Goal: Transaction & Acquisition: Download file/media

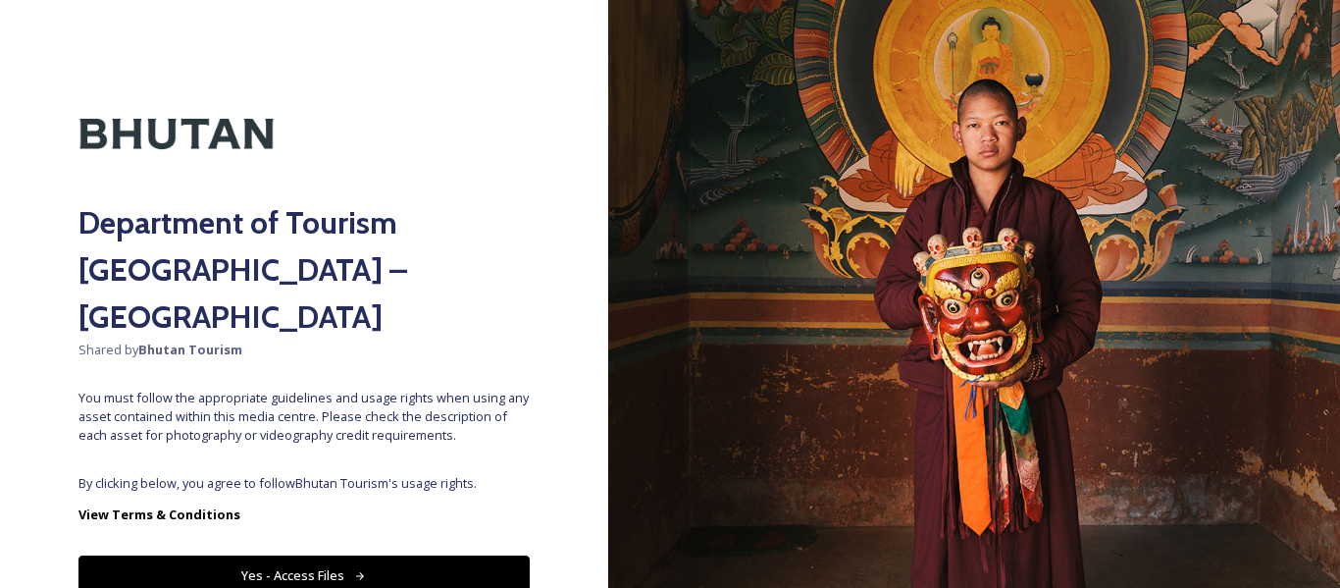
click at [385, 555] on button "Yes - Access Files" at bounding box center [303, 575] width 451 height 40
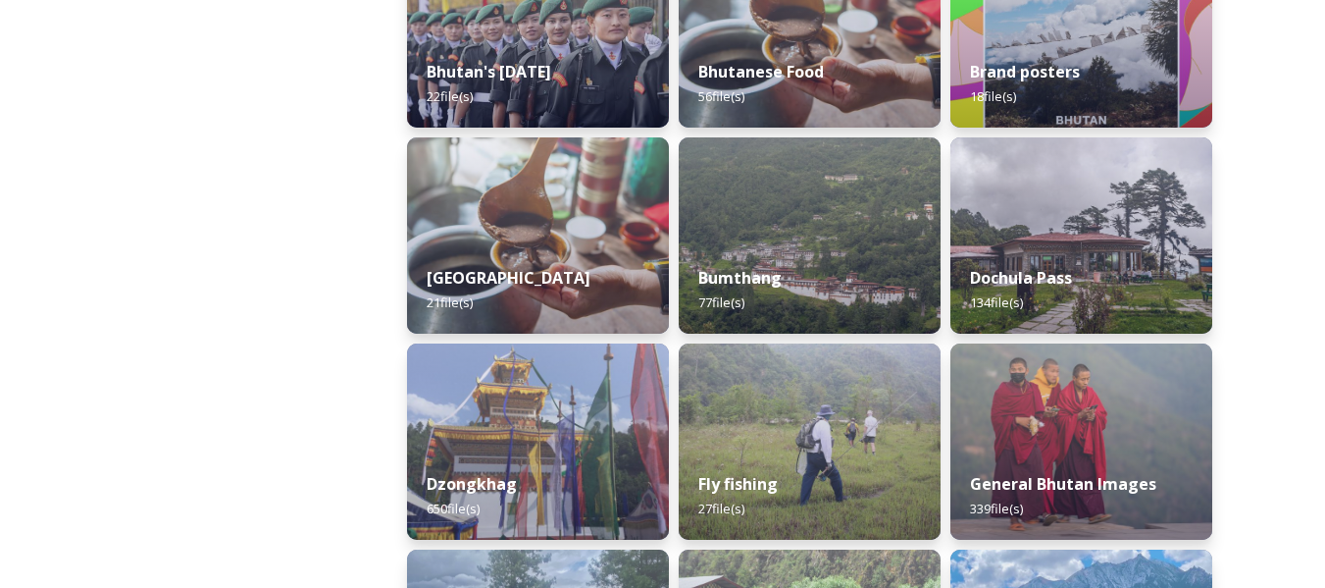
scroll to position [687, 0]
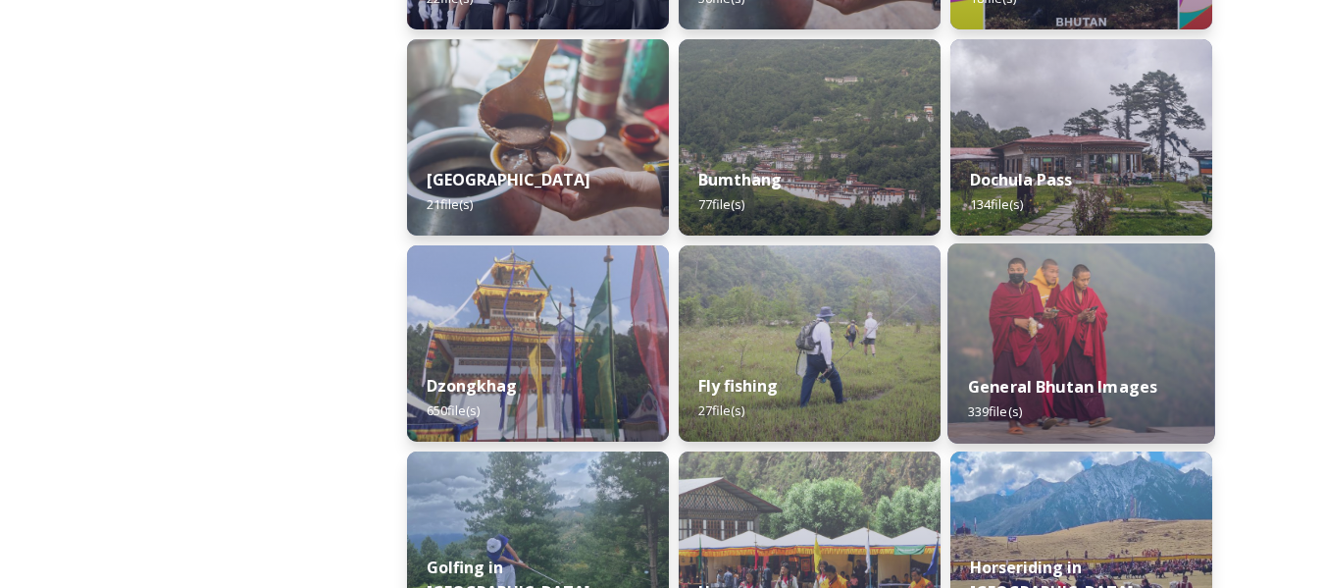
click at [1060, 338] on img at bounding box center [1081, 343] width 267 height 200
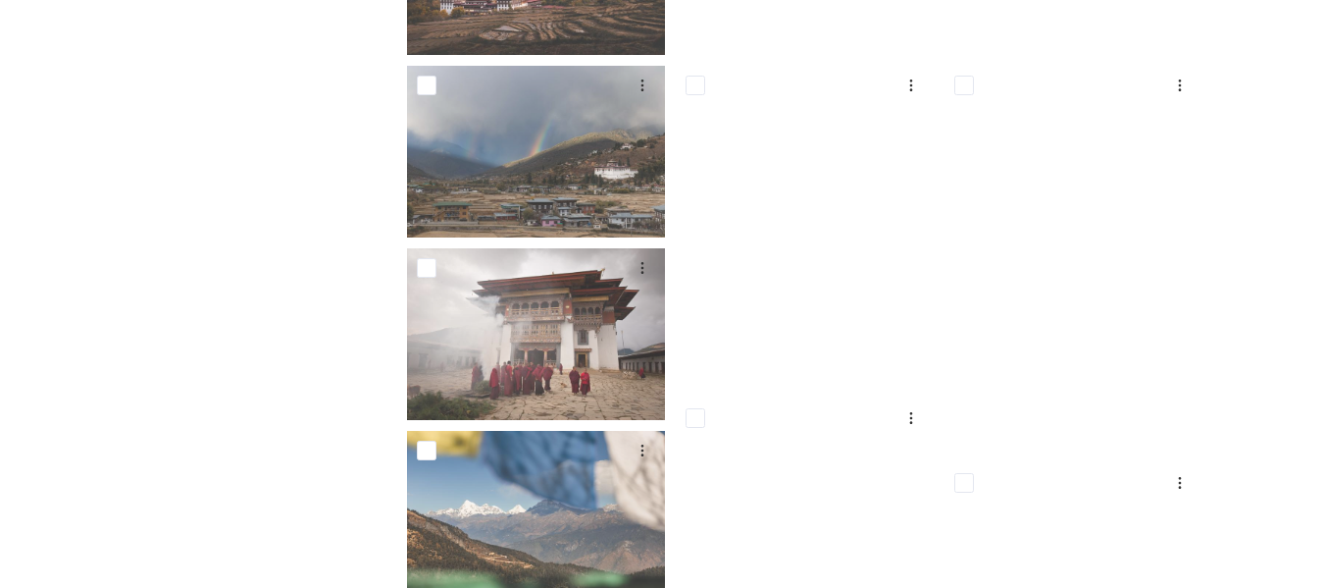
scroll to position [98, 0]
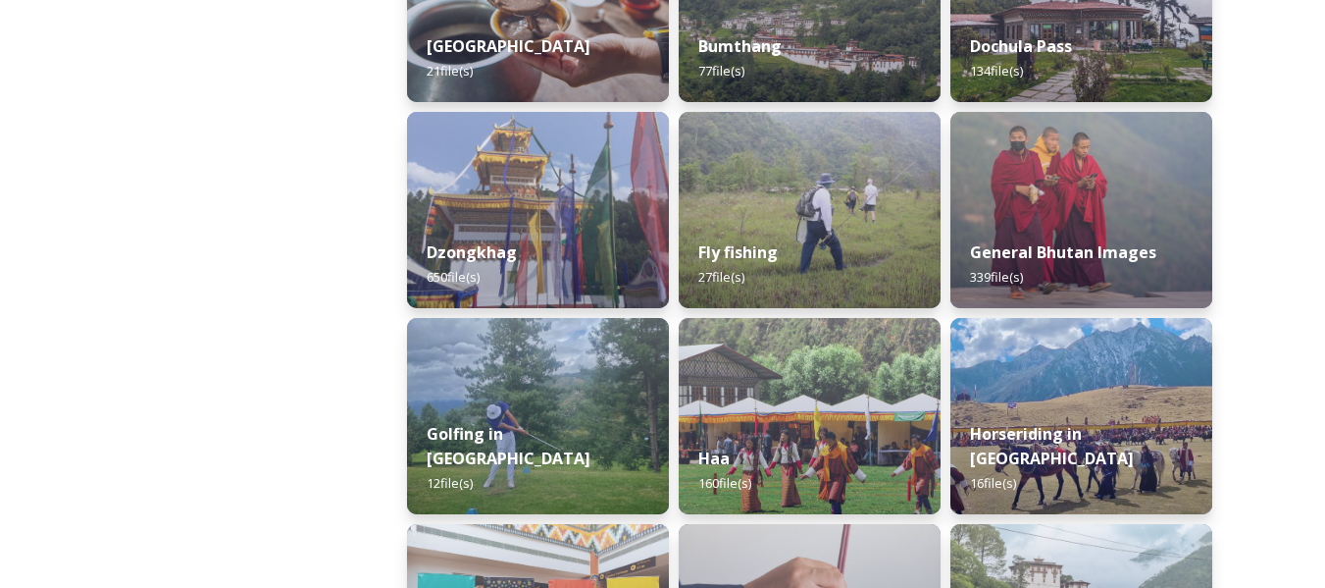
scroll to position [785, 0]
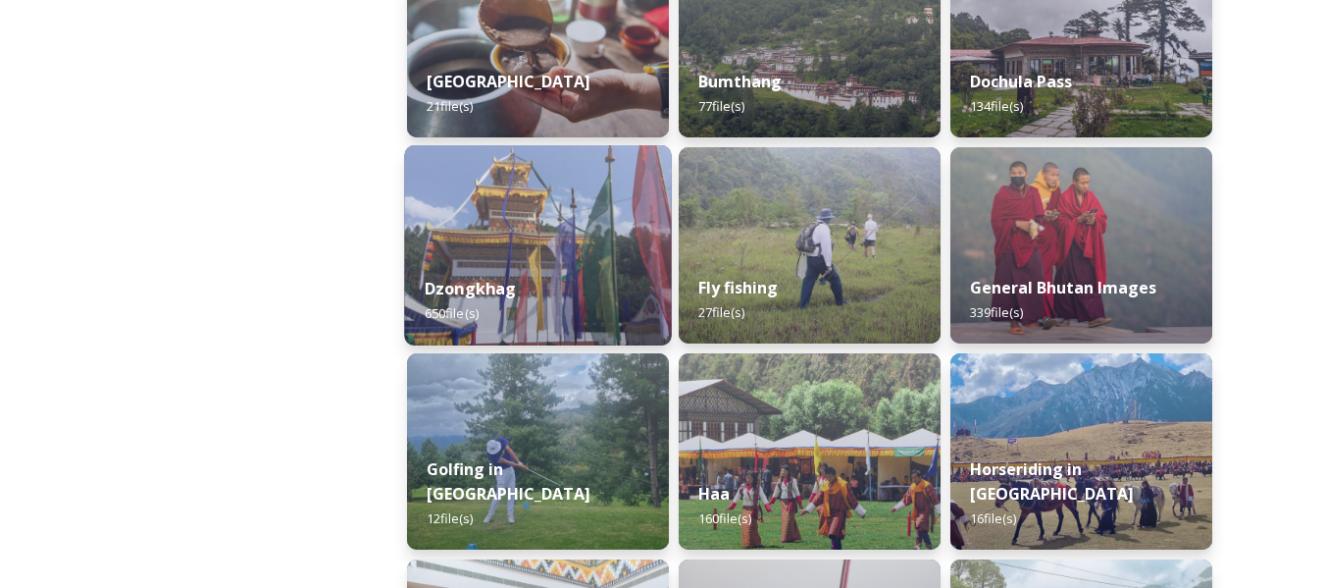
click at [547, 251] on img at bounding box center [537, 245] width 267 height 200
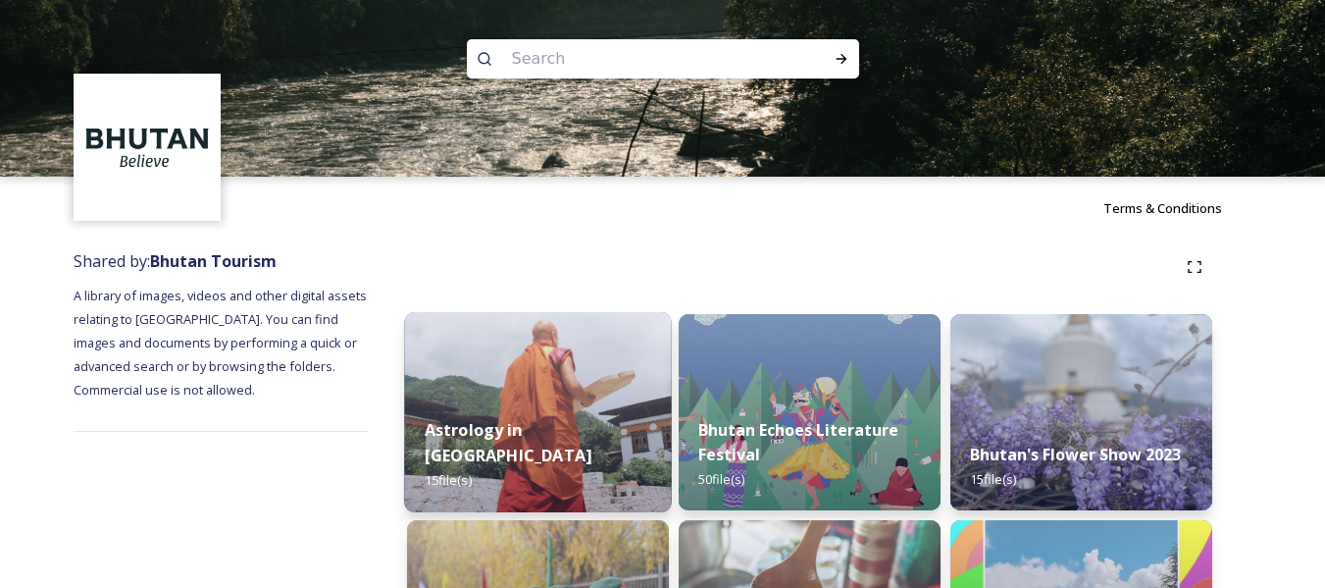
click at [492, 394] on img at bounding box center [537, 412] width 267 height 200
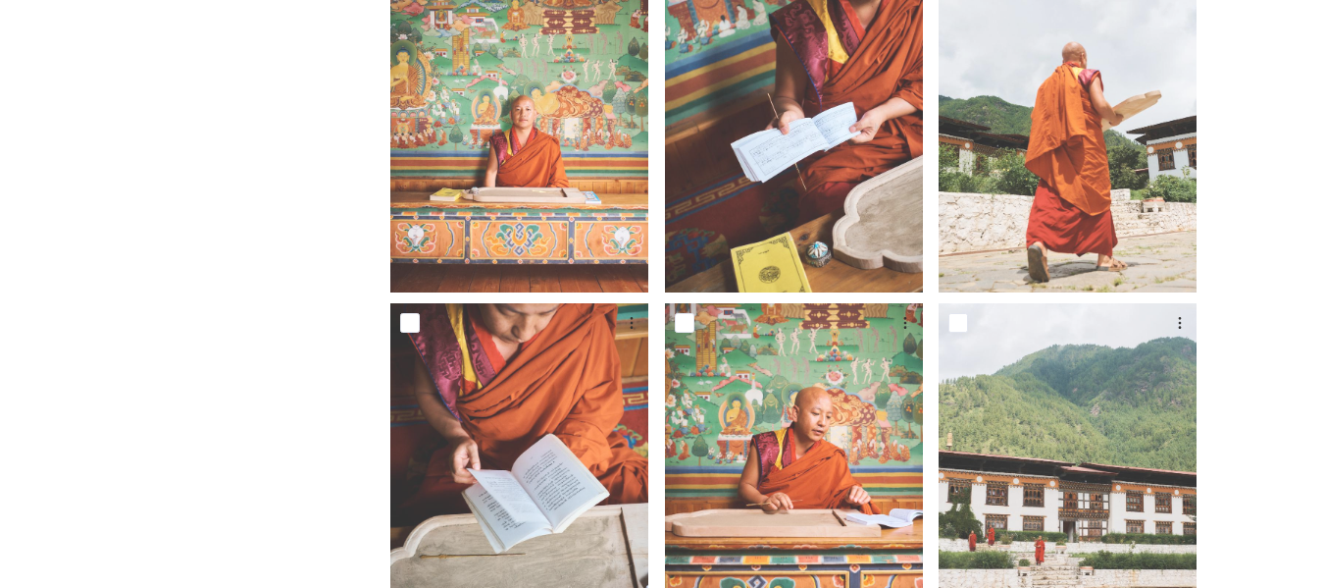
scroll to position [785, 0]
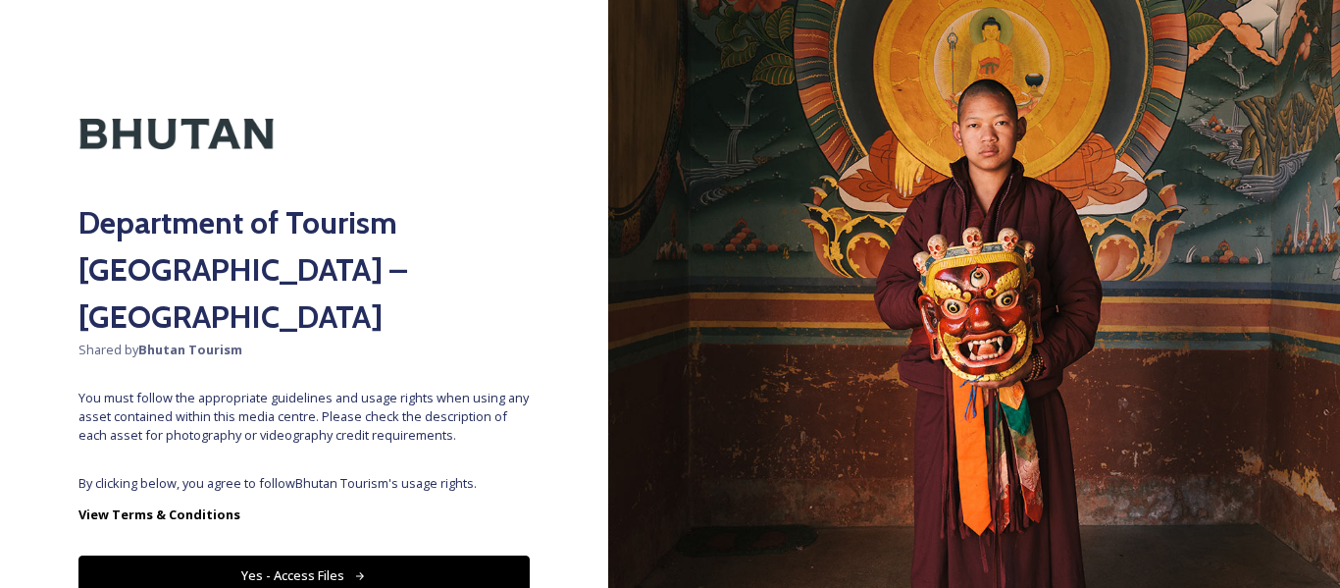
click at [408, 555] on button "Yes - Access Files" at bounding box center [303, 575] width 451 height 40
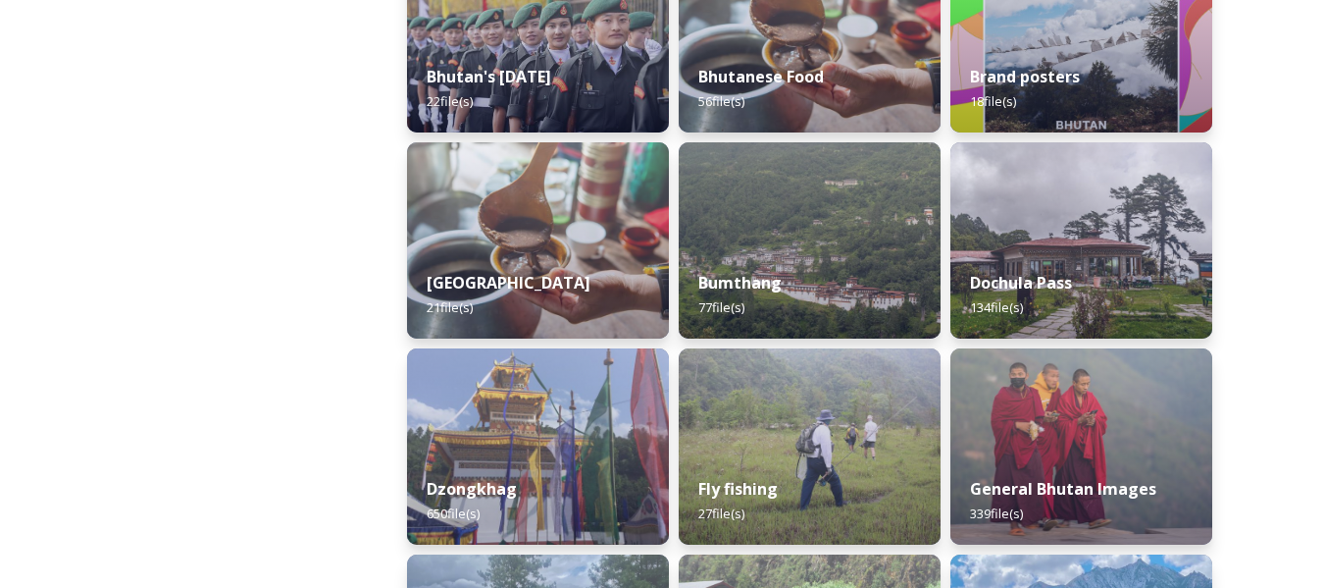
scroll to position [589, 0]
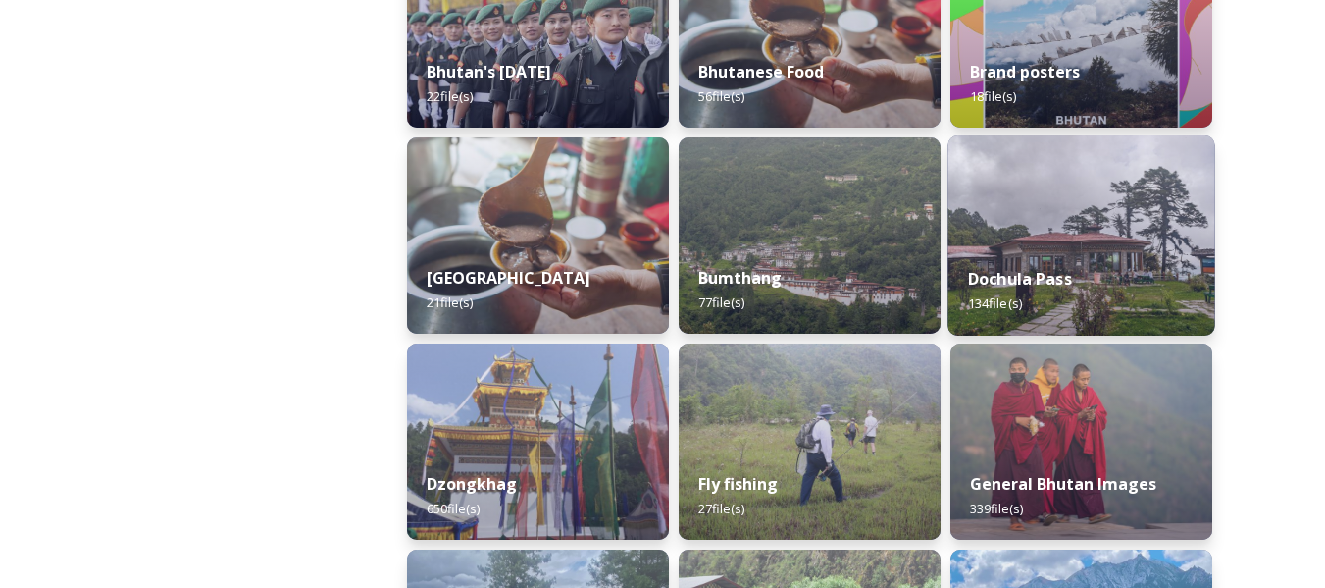
click at [1101, 281] on div "Dochula Pass 134 file(s)" at bounding box center [1081, 290] width 267 height 89
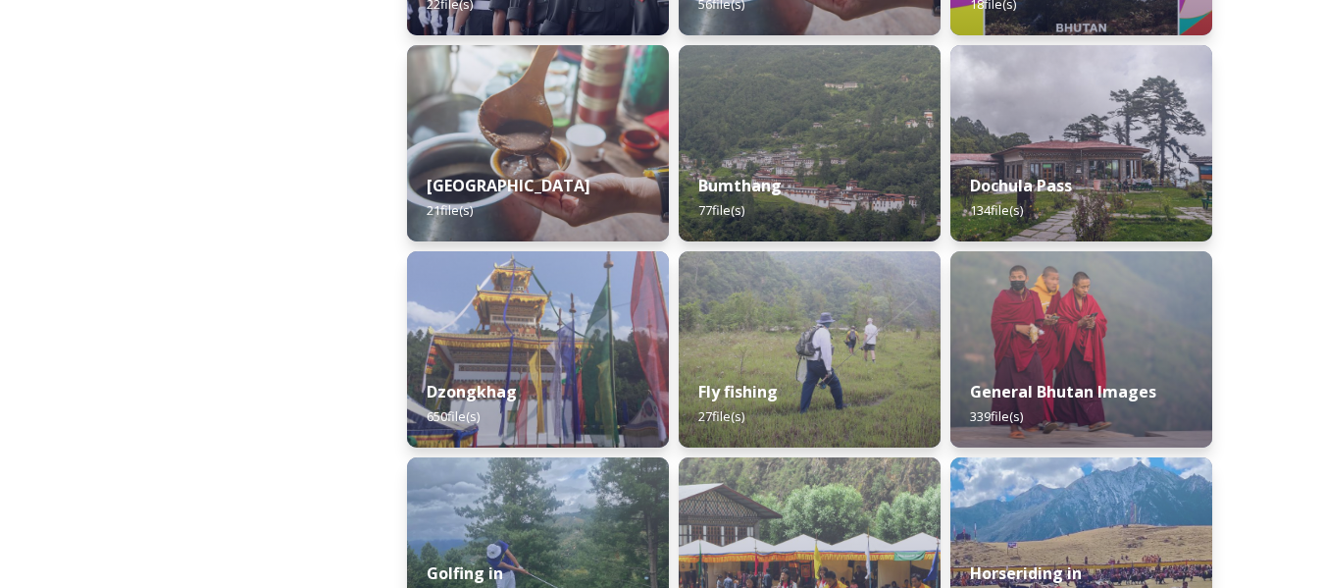
scroll to position [687, 0]
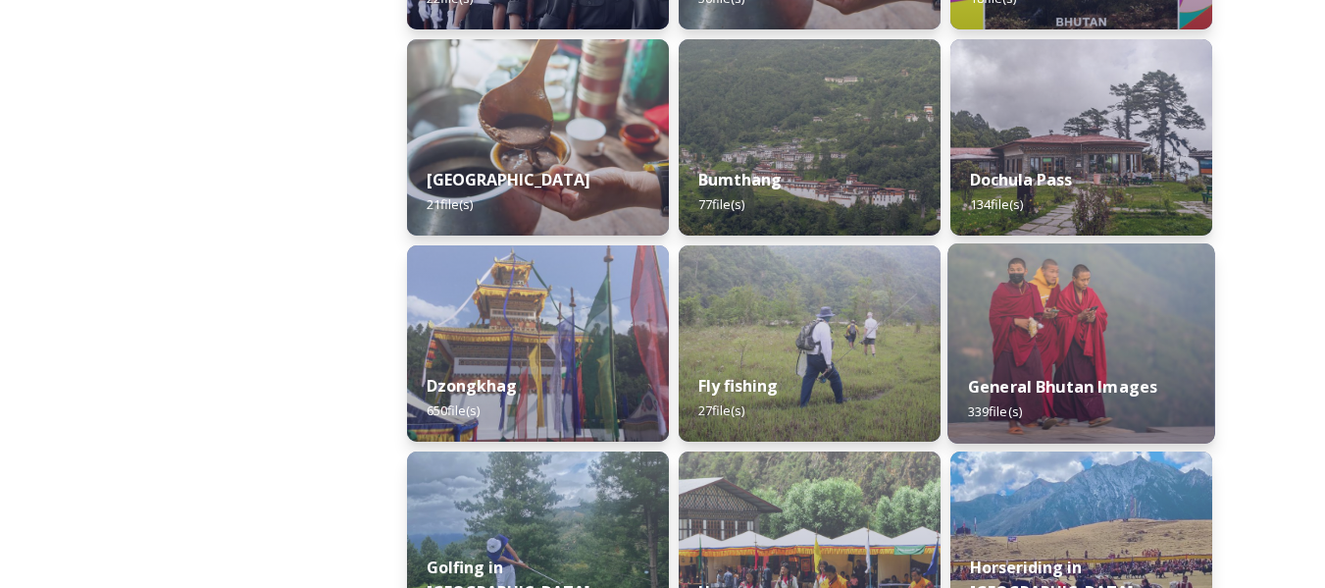
click at [1125, 316] on img at bounding box center [1081, 343] width 267 height 200
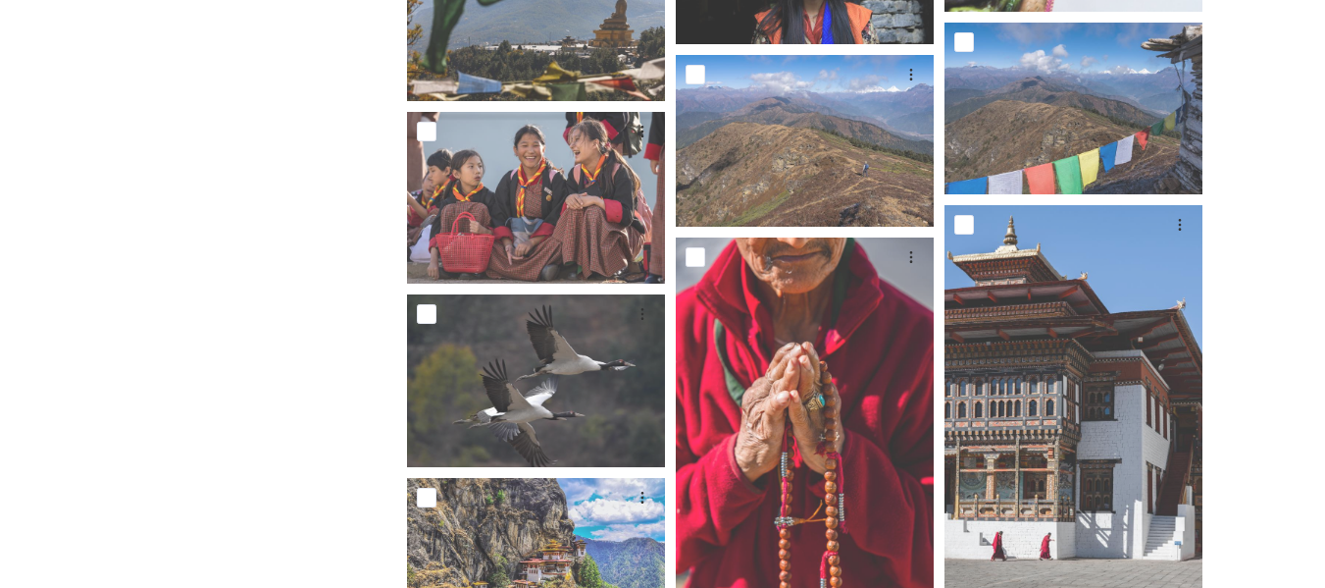
scroll to position [9418, 0]
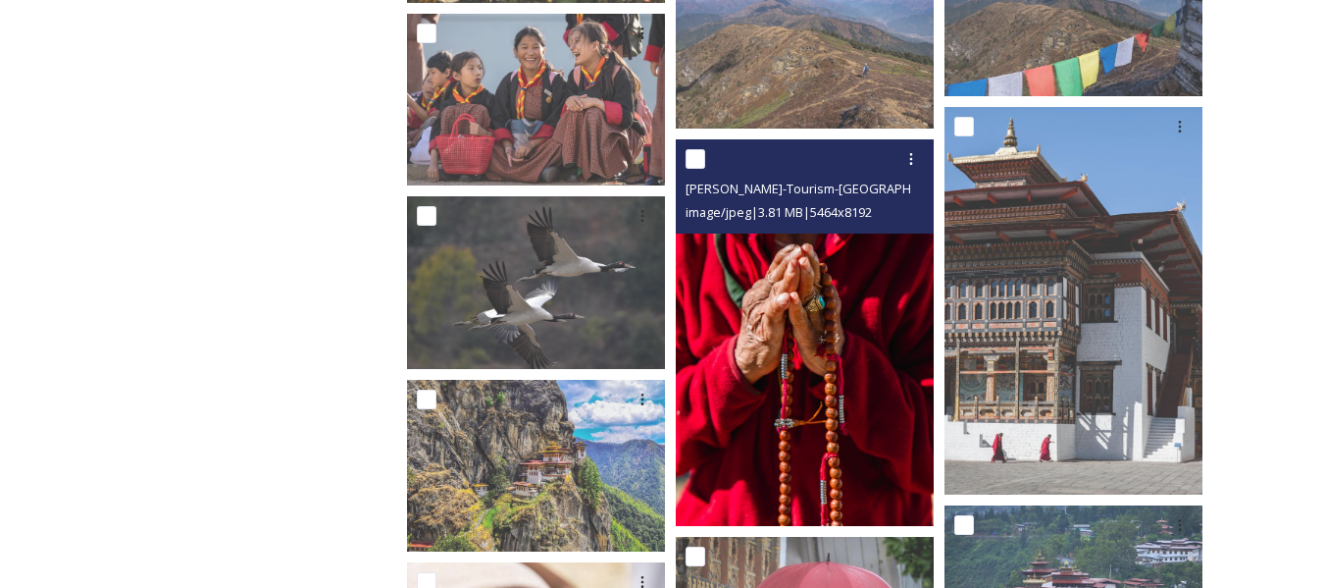
click at [827, 323] on img at bounding box center [805, 332] width 258 height 387
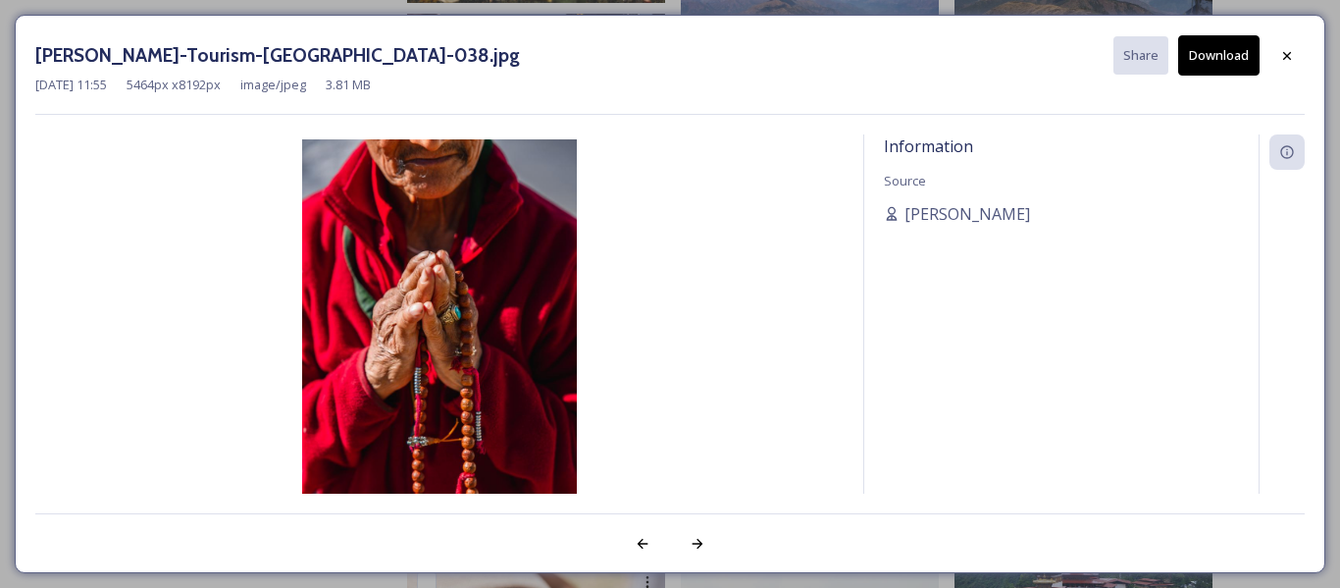
click at [1226, 59] on button "Download" at bounding box center [1218, 55] width 81 height 40
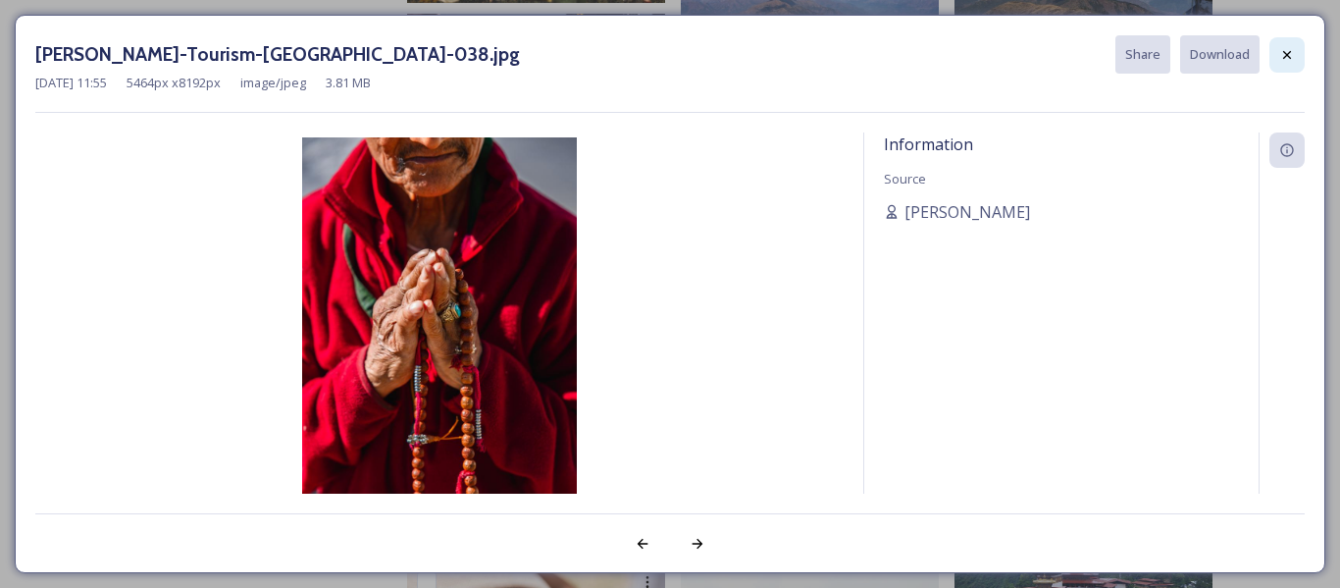
click at [1291, 55] on icon at bounding box center [1287, 55] width 16 height 16
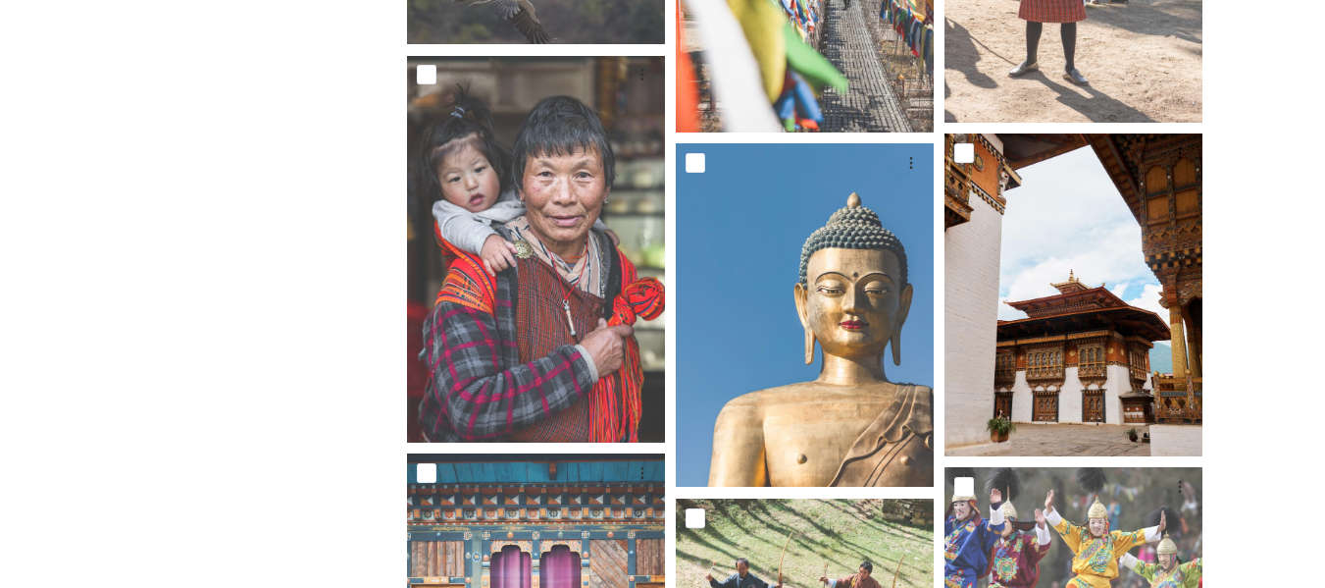
scroll to position [7946, 0]
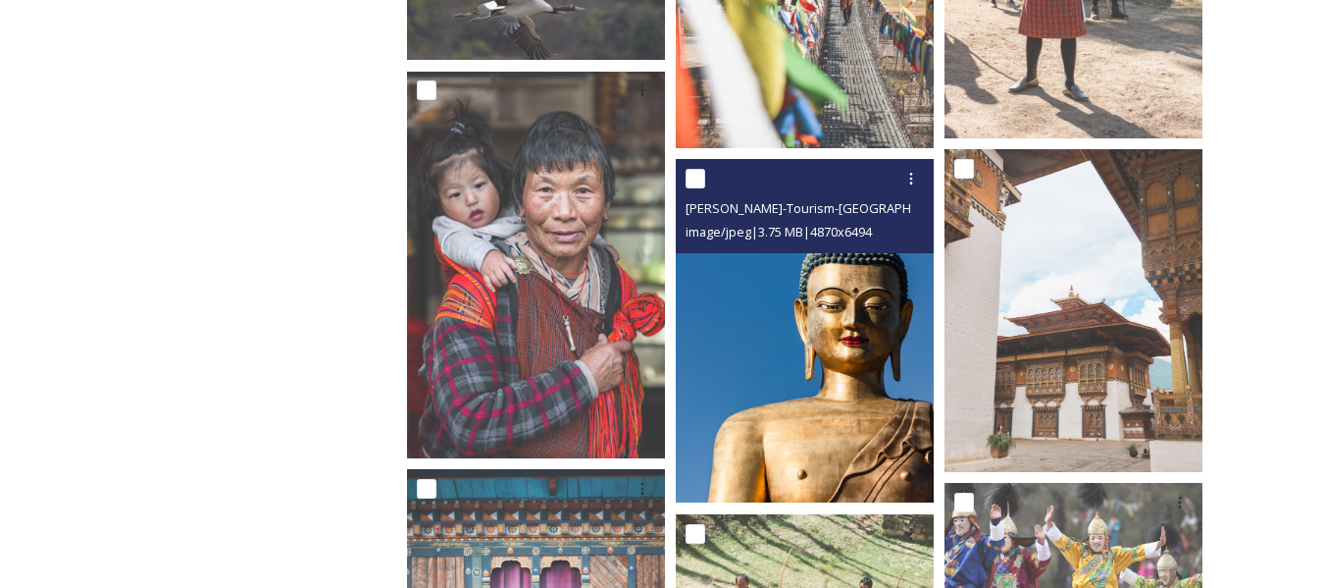
click at [838, 292] on img at bounding box center [805, 331] width 258 height 344
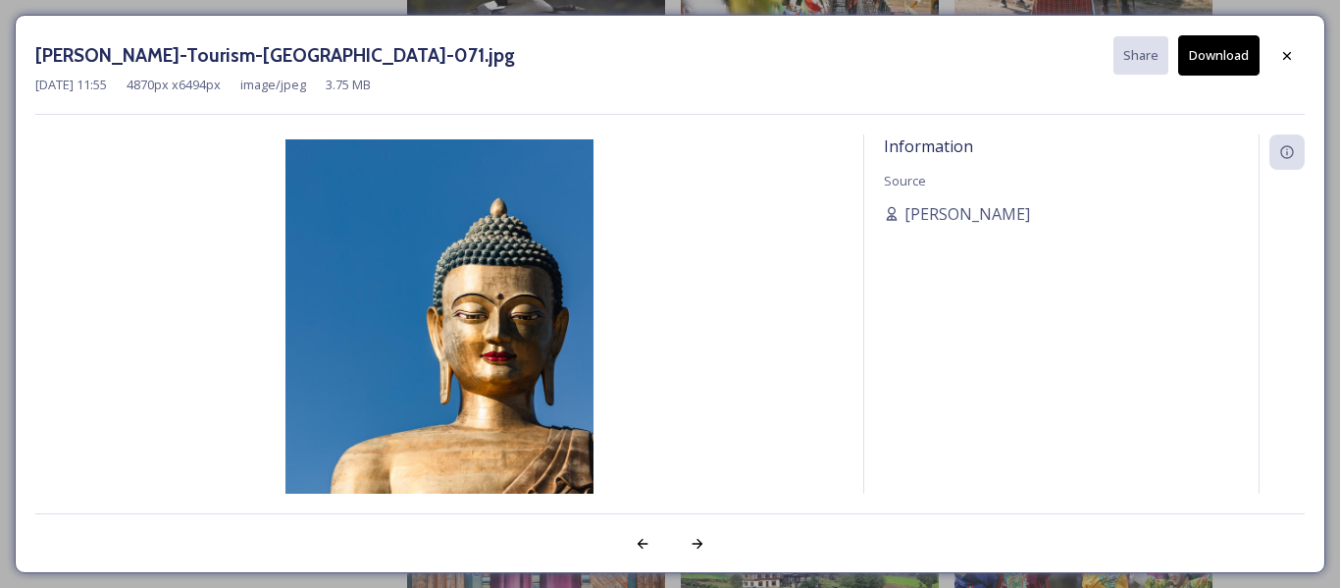
click at [1231, 53] on button "Download" at bounding box center [1218, 55] width 81 height 40
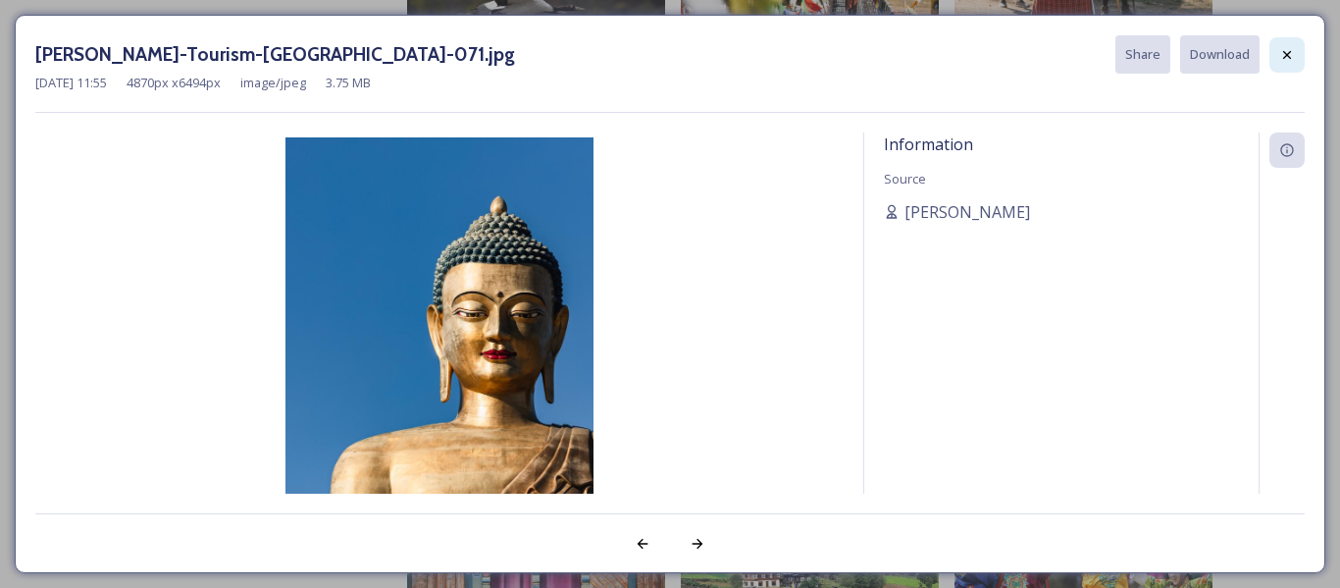
click at [1284, 54] on icon at bounding box center [1287, 55] width 16 height 16
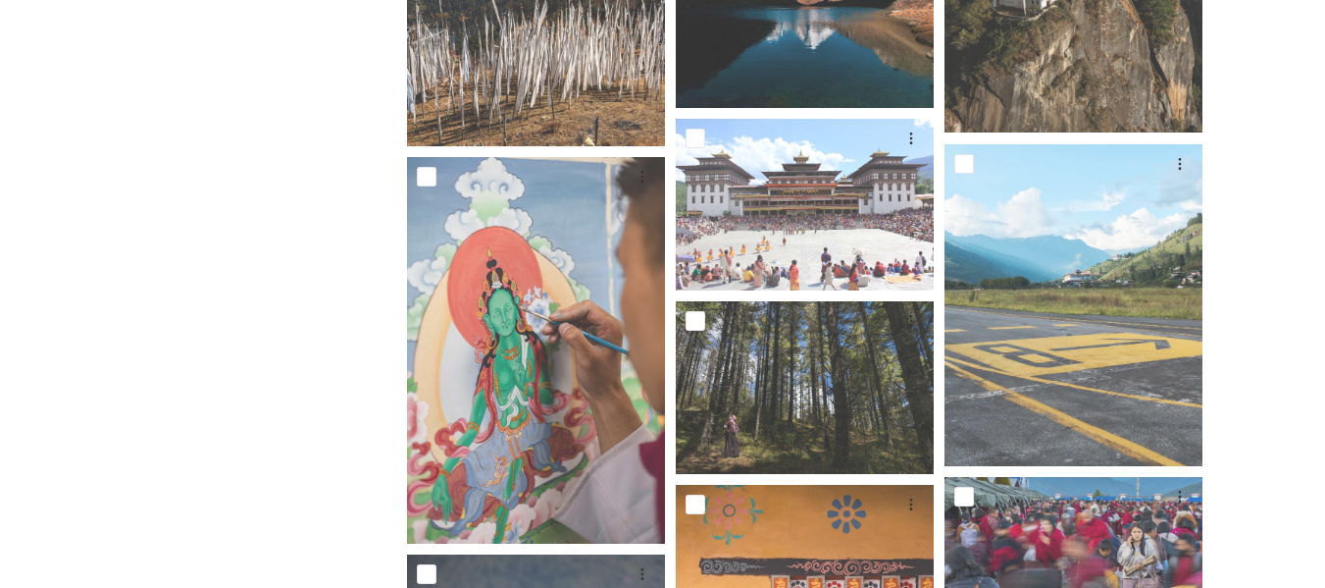
scroll to position [4218, 0]
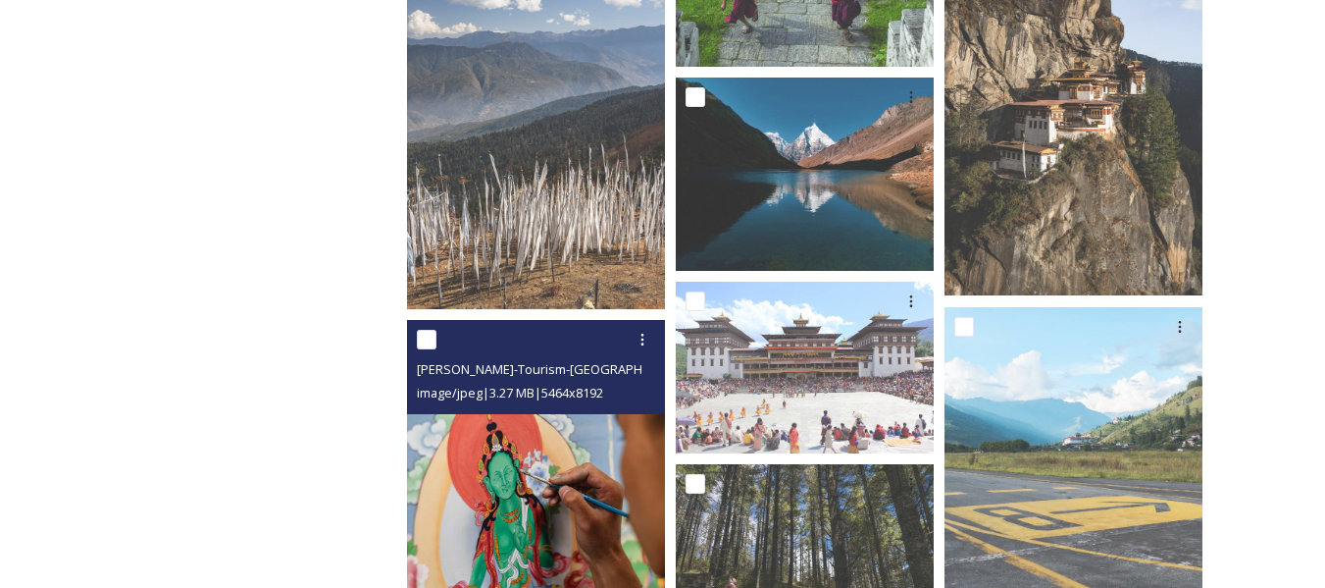
click at [594, 449] on img at bounding box center [536, 513] width 258 height 387
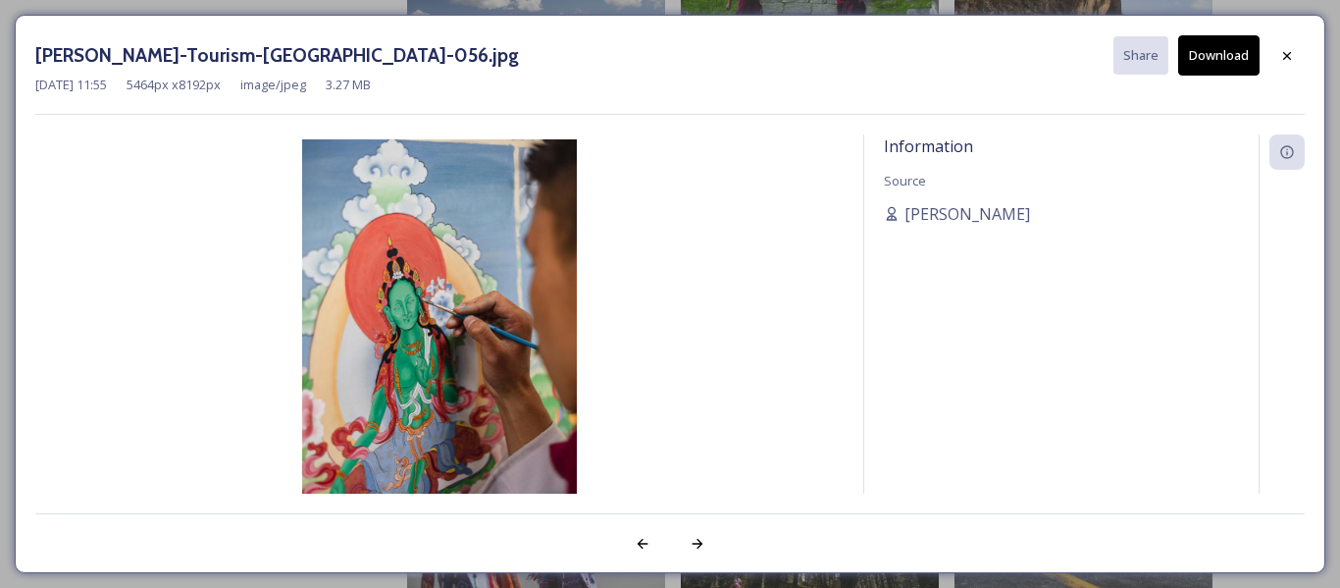
click at [1200, 55] on button "Download" at bounding box center [1218, 55] width 81 height 40
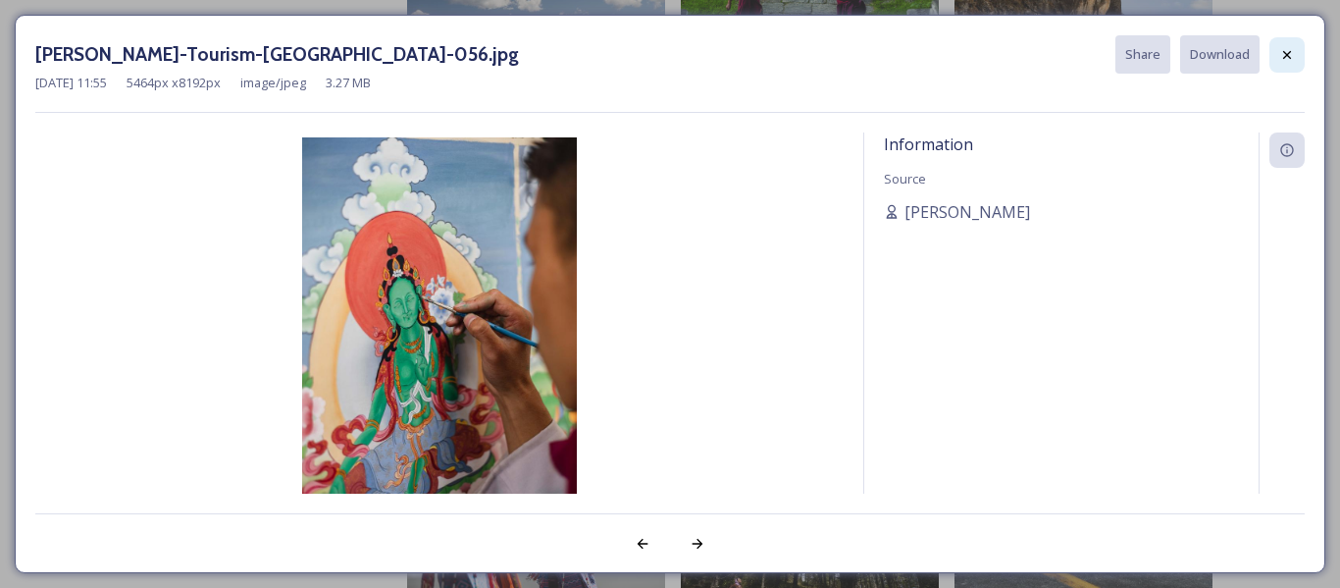
click at [1295, 58] on div at bounding box center [1286, 54] width 35 height 35
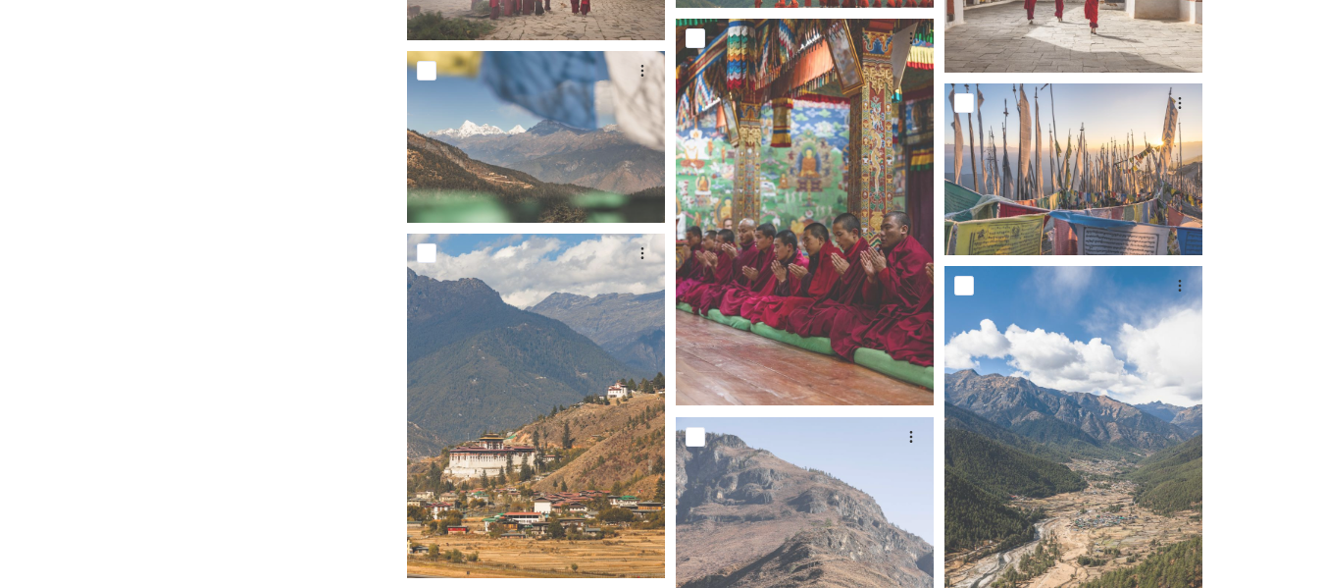
scroll to position [883, 0]
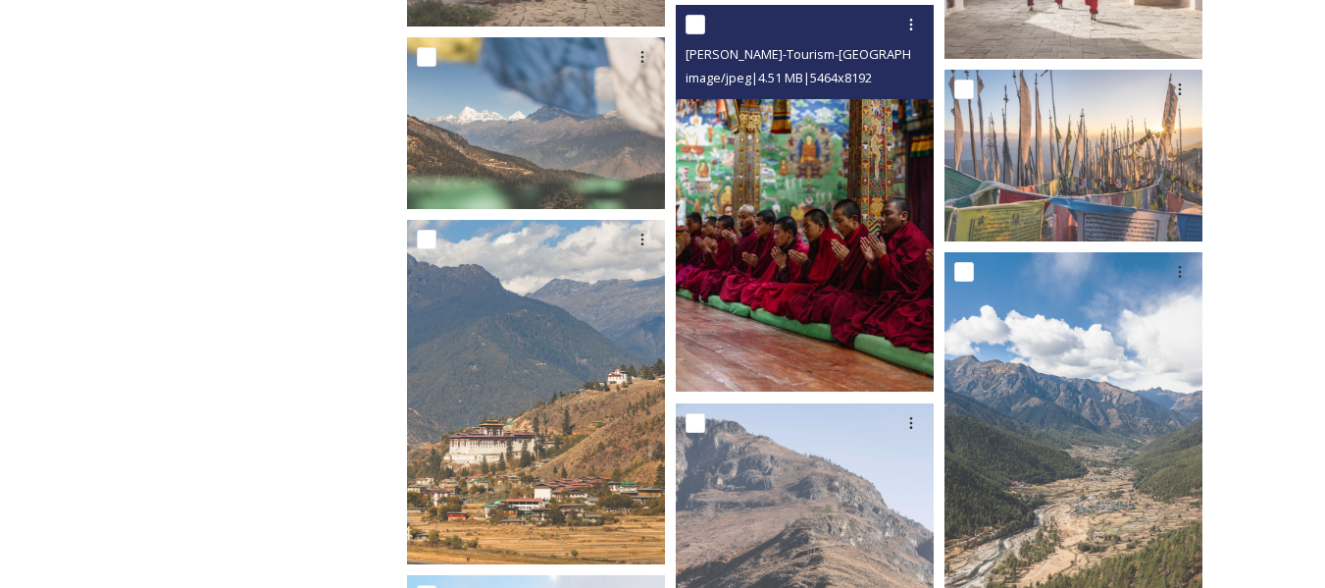
click at [834, 250] on img at bounding box center [805, 198] width 258 height 387
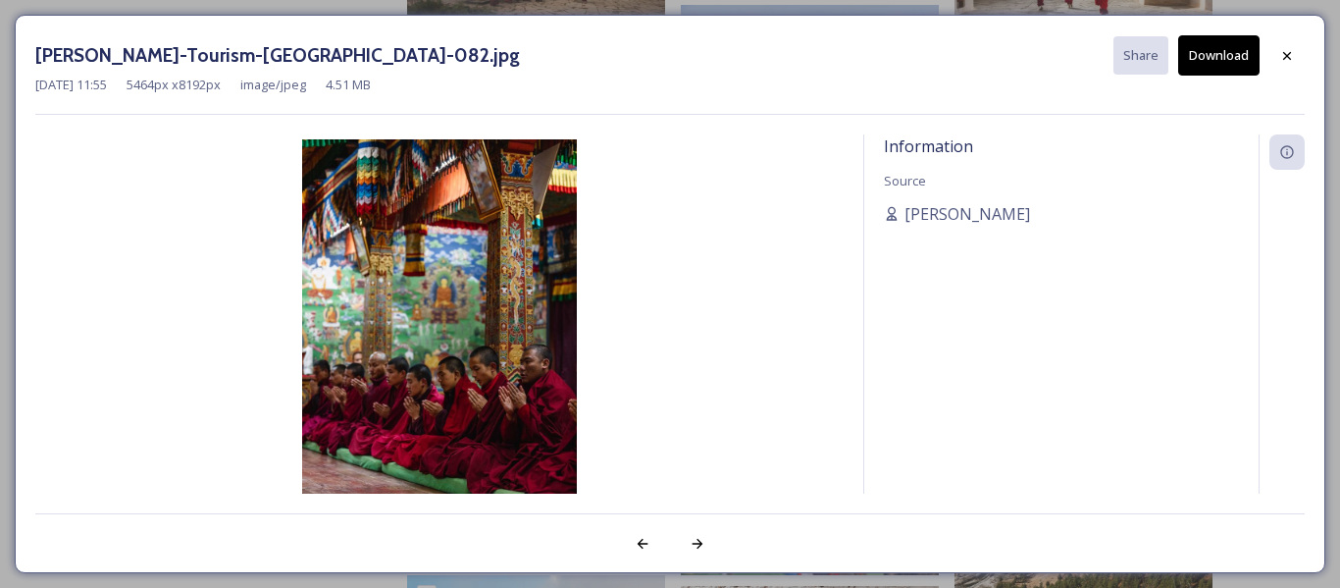
click at [1225, 56] on button "Download" at bounding box center [1218, 55] width 81 height 40
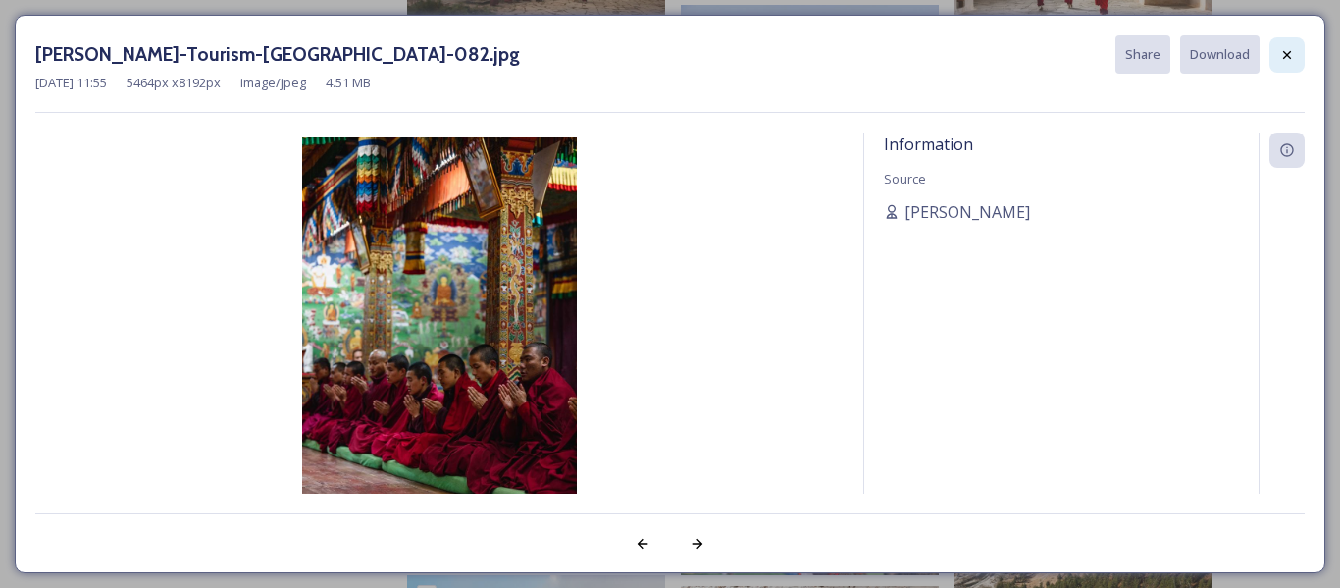
click at [1284, 54] on icon at bounding box center [1287, 55] width 16 height 16
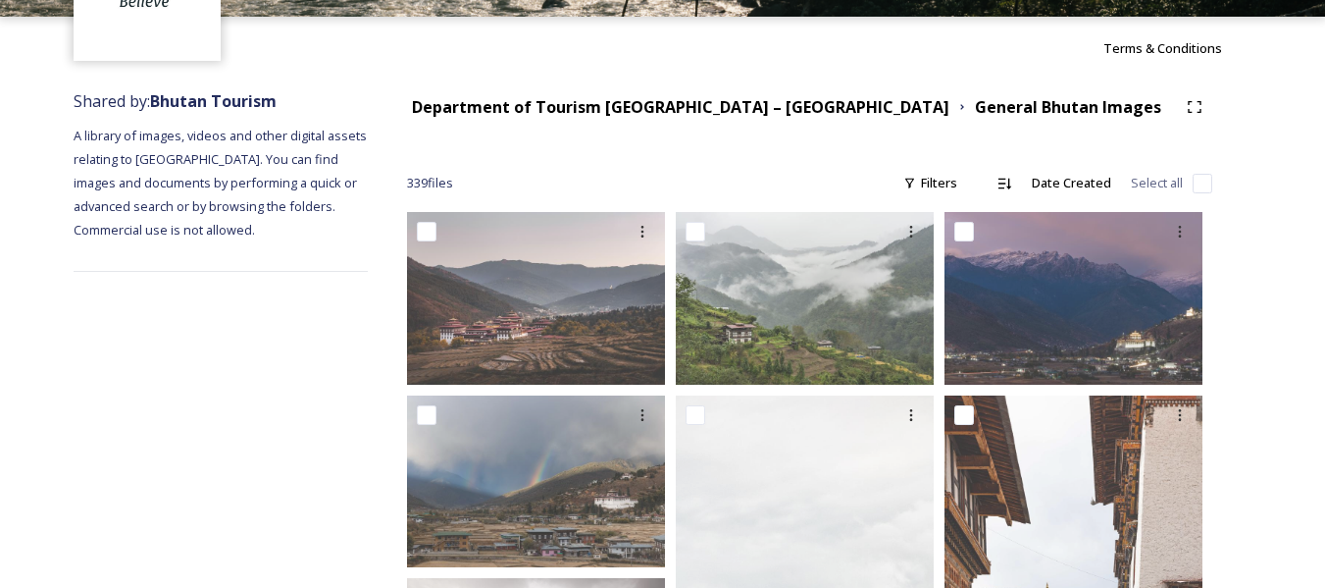
scroll to position [392, 0]
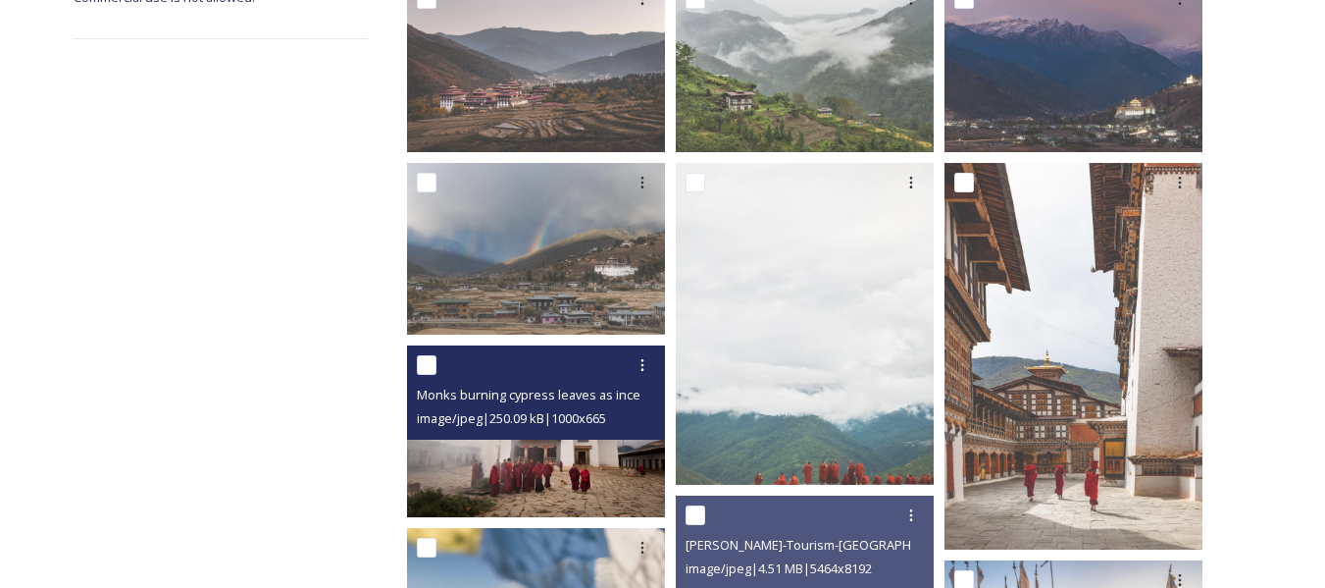
click at [578, 466] on img at bounding box center [536, 431] width 258 height 172
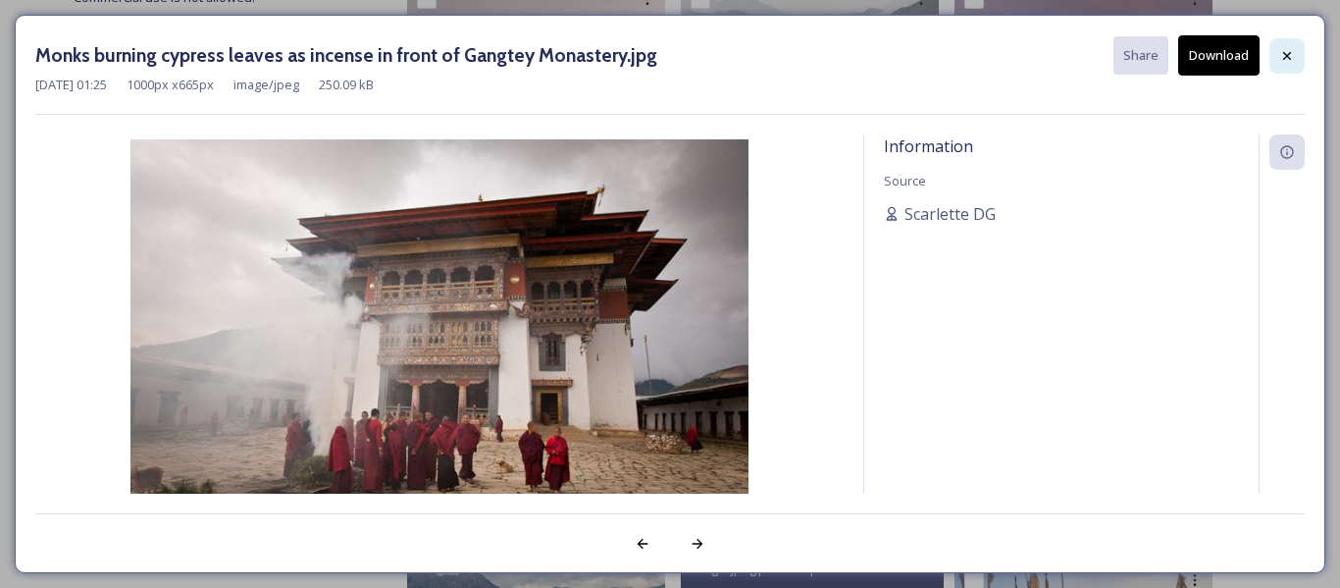
click at [1279, 61] on icon at bounding box center [1287, 56] width 16 height 16
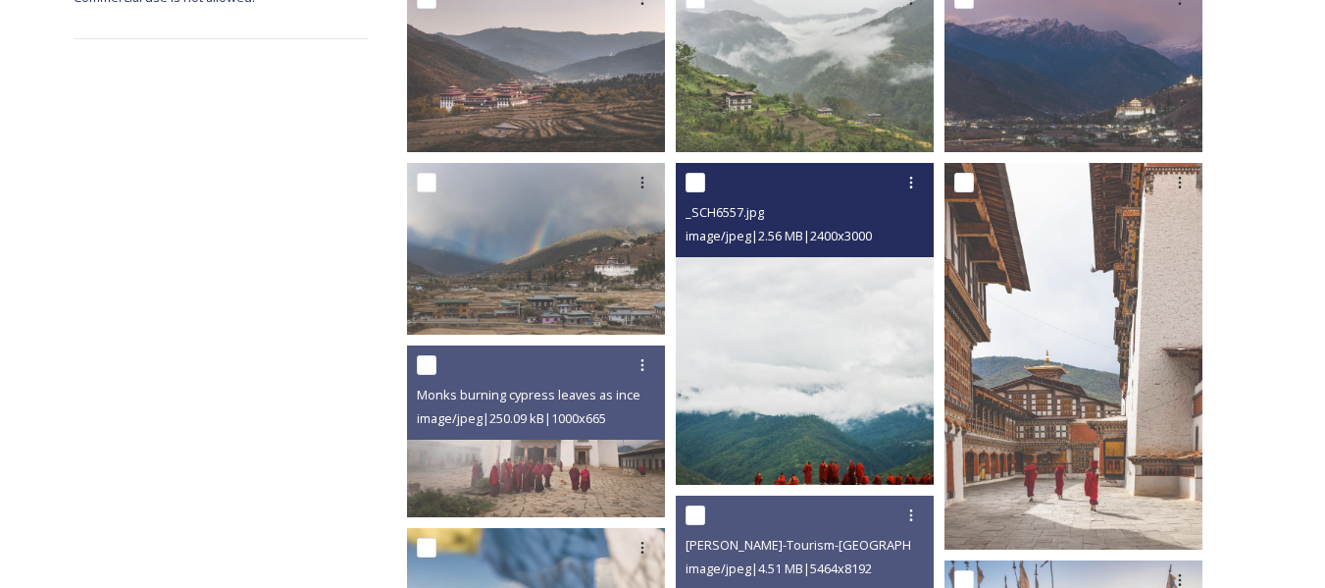
click at [849, 362] on img at bounding box center [805, 324] width 258 height 323
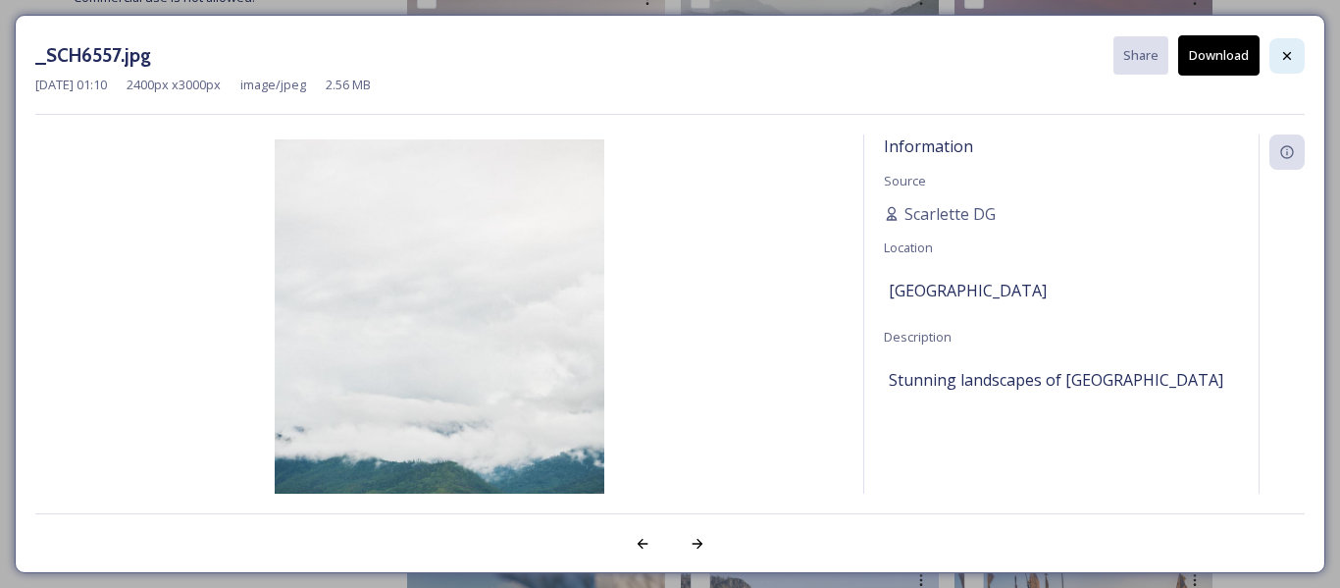
click at [1284, 49] on icon at bounding box center [1287, 56] width 16 height 16
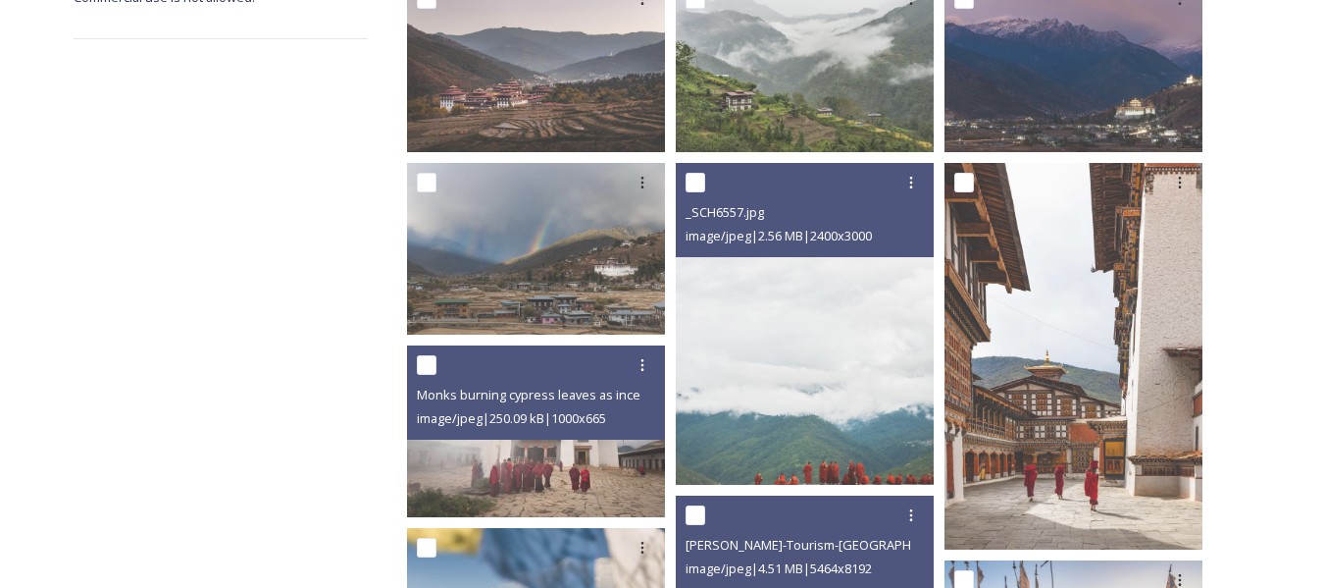
scroll to position [491, 0]
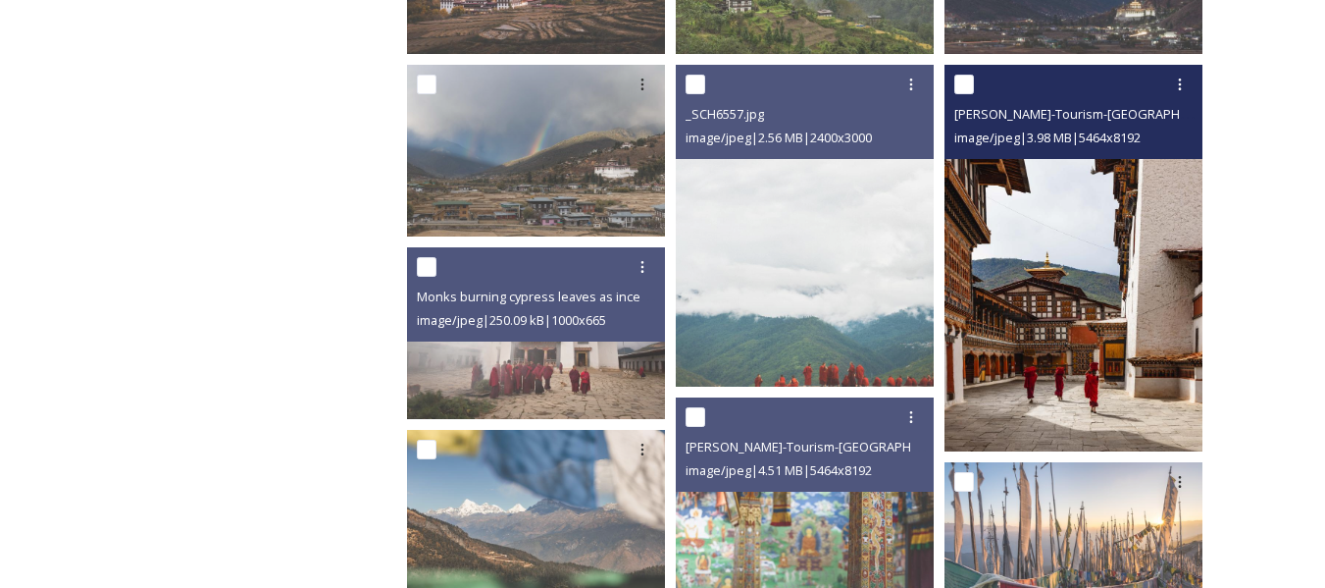
click at [1108, 271] on img at bounding box center [1074, 258] width 258 height 387
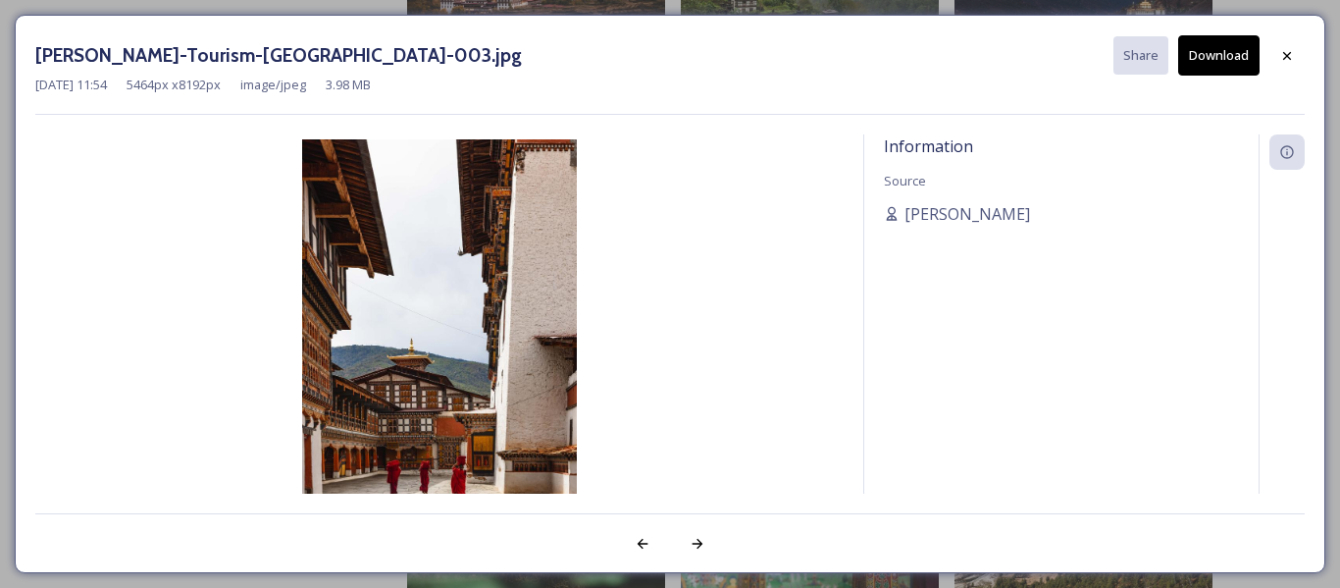
click at [1224, 50] on button "Download" at bounding box center [1218, 55] width 81 height 40
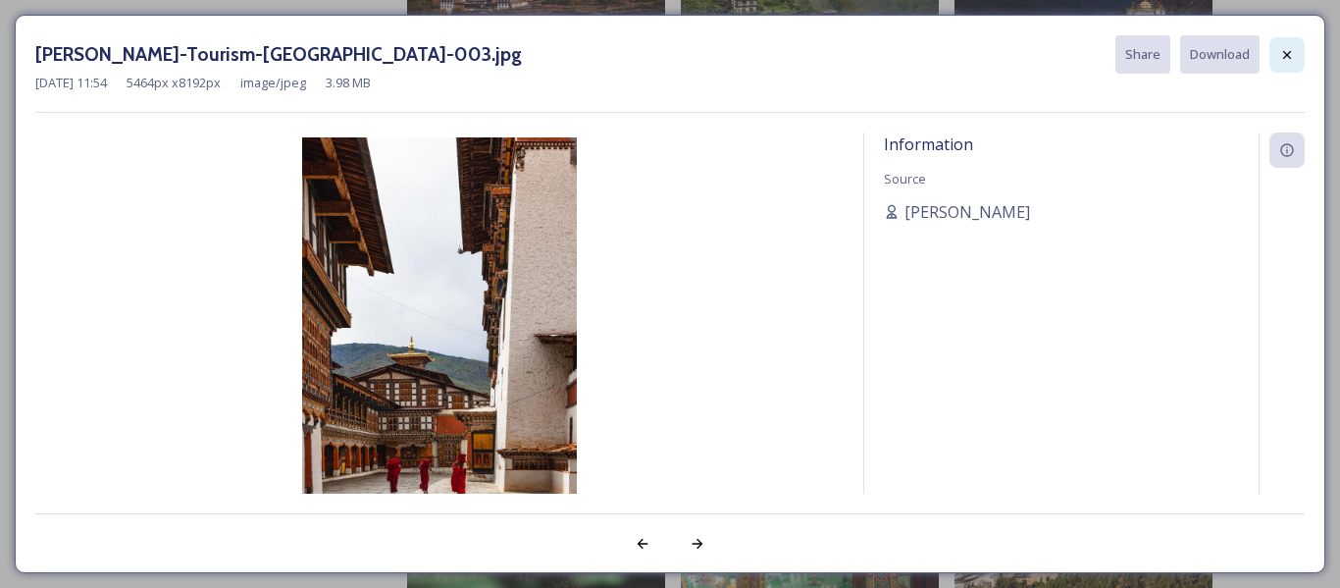
click at [1288, 53] on icon at bounding box center [1287, 54] width 8 height 8
